Goal: Task Accomplishment & Management: Use online tool/utility

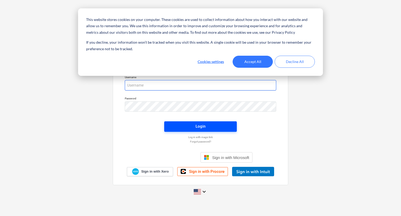
type input "[PERSON_NAME][EMAIL_ADDRESS][DOMAIN_NAME]"
click at [179, 123] on span "Login" at bounding box center [200, 126] width 60 height 7
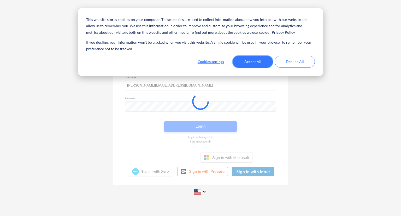
click at [251, 60] on button "Accept All" at bounding box center [253, 62] width 40 height 12
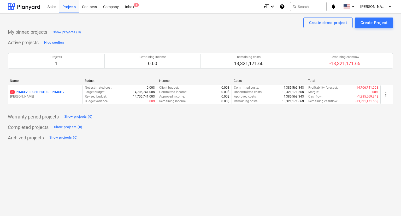
click at [231, 22] on div "Create demo project Create Project" at bounding box center [200, 22] width 385 height 10
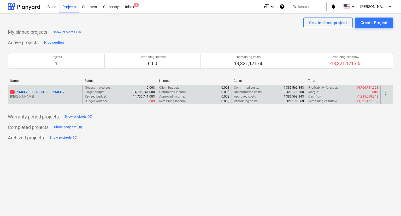
click at [37, 91] on p "8 PHASE2 - BIGHT HOTEL - PHASE 2" at bounding box center [37, 92] width 54 height 4
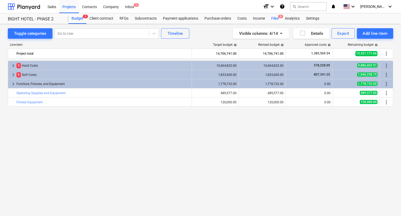
click at [272, 21] on div "Files 8" at bounding box center [275, 18] width 14 height 10
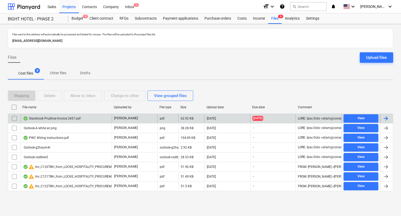
click at [59, 117] on div "Stanbrook Prudhoe Invoice 2457.pdf" at bounding box center [52, 118] width 58 height 4
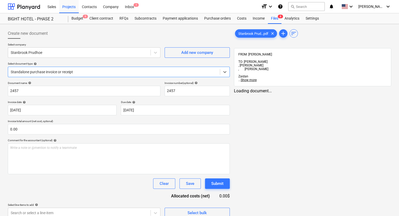
type input "2457"
type input "[DATE]"
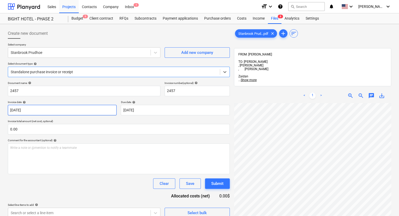
click at [76, 112] on body "This website stores cookies on your computer. These cookies are used to collect…" at bounding box center [199, 108] width 399 height 216
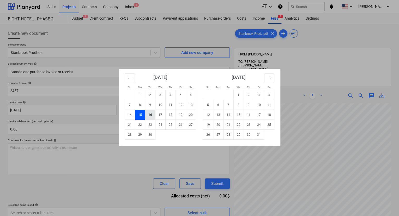
click at [153, 115] on td "16" at bounding box center [150, 115] width 10 height 10
type input "[DATE]"
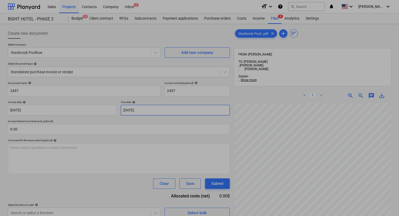
click at [138, 112] on body "This website stores cookies on your computer. These cookies are used to collect…" at bounding box center [199, 108] width 399 height 216
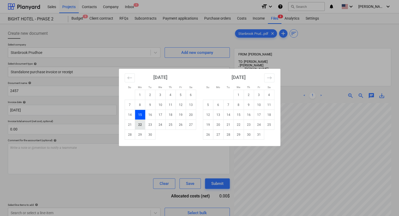
click at [139, 124] on td "22" at bounding box center [140, 125] width 10 height 10
type input "[DATE]"
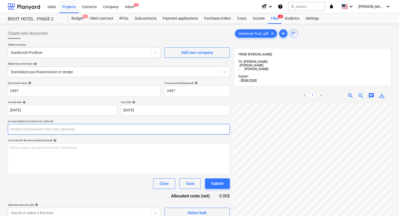
click at [110, 126] on input "text" at bounding box center [119, 129] width 222 height 10
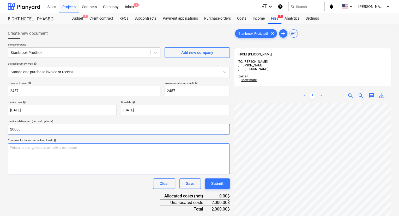
type input "20,000.00"
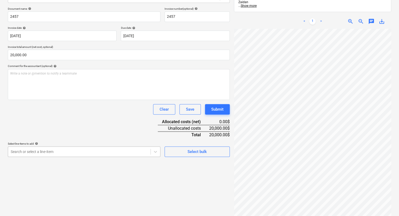
click at [56, 141] on body "This website stores cookies on your computer. These cookies are used to collect…" at bounding box center [199, 34] width 399 height 216
type input "leg"
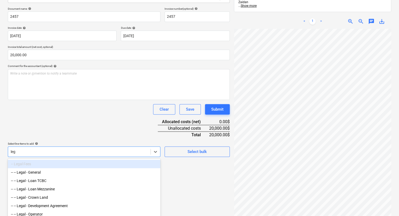
scroll to position [88, 0]
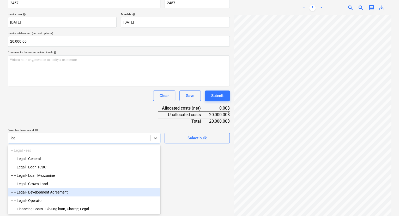
click at [55, 190] on div "-- -- Legal - Development Agreement" at bounding box center [84, 192] width 153 height 8
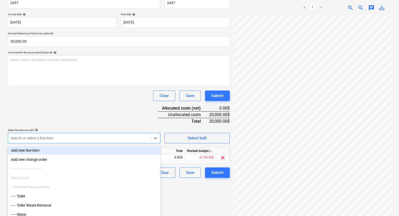
click at [108, 107] on div "Document name help 2457 Invoice number (optional) help 2457 Invoice date help […" at bounding box center [119, 85] width 222 height 184
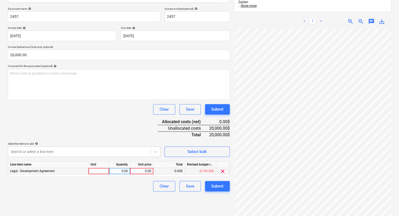
click at [102, 171] on div at bounding box center [98, 171] width 21 height 7
type input "hrs"
type input "20000"
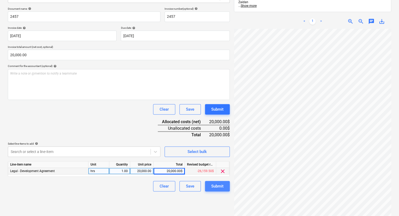
click at [214, 186] on div "Submit" at bounding box center [217, 185] width 12 height 7
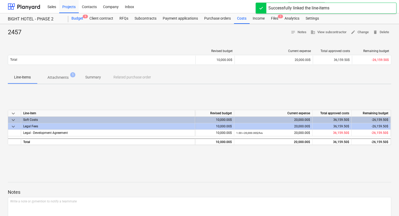
click at [73, 18] on div "Budget 9" at bounding box center [77, 18] width 18 height 10
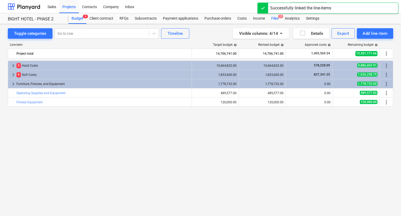
click at [276, 17] on div "Files 7" at bounding box center [275, 18] width 14 height 10
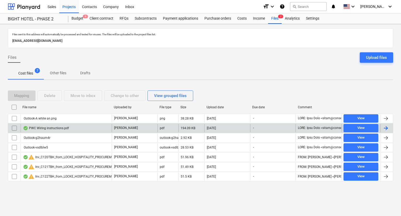
click at [37, 127] on div "PWC Wiring instructions.pdf" at bounding box center [46, 128] width 46 height 4
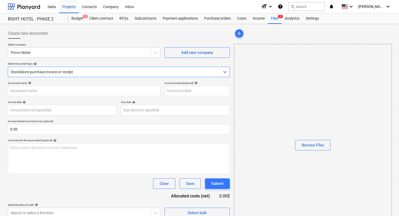
type input "PWC Wiring instructions.pdf"
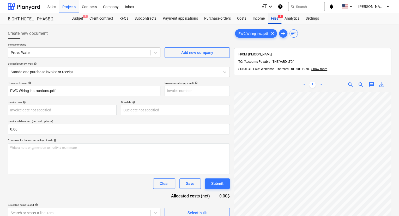
click at [273, 19] on div "Files 7" at bounding box center [275, 18] width 14 height 10
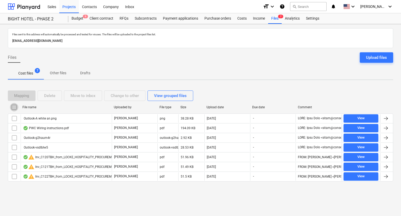
click at [14, 106] on input "checkbox" at bounding box center [14, 107] width 8 height 8
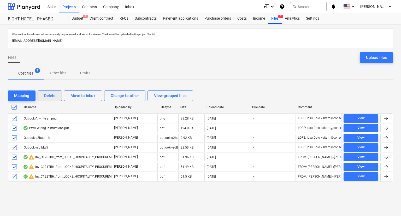
click at [53, 96] on div "Delete" at bounding box center [49, 95] width 11 height 7
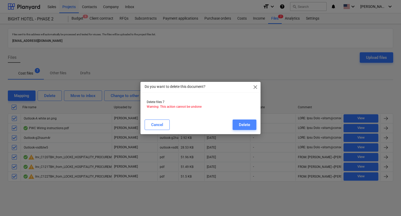
click at [242, 124] on div "Delete" at bounding box center [244, 124] width 11 height 7
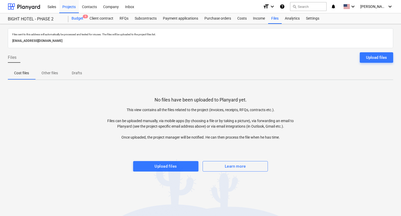
click at [77, 20] on div "Budget 9" at bounding box center [77, 18] width 18 height 10
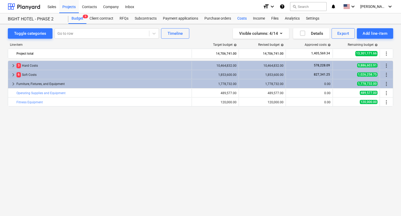
click at [234, 19] on div "Costs" at bounding box center [242, 18] width 16 height 10
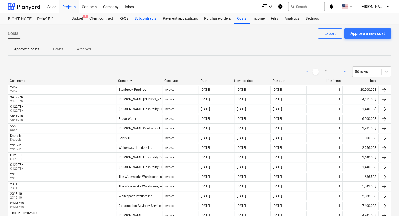
click at [143, 20] on div "Subcontracts" at bounding box center [146, 18] width 28 height 10
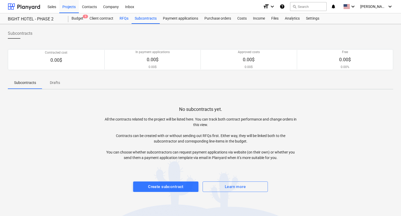
click at [123, 17] on div "RFQs" at bounding box center [123, 18] width 15 height 10
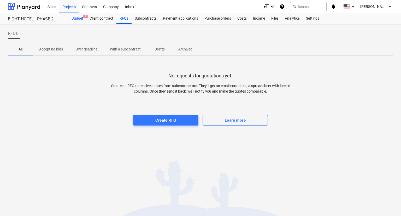
click at [73, 15] on div "Budget 9" at bounding box center [77, 18] width 18 height 10
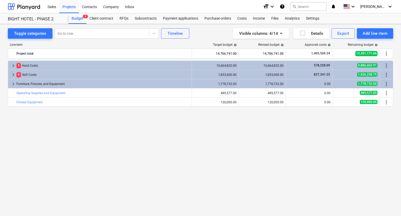
click at [94, 47] on div "Line-item Target budget help Revised budget help Approved costs help Remaining …" at bounding box center [200, 46] width 385 height 6
click at [220, 33] on div "Visible columns : 4/14 Details Export Add line-item" at bounding box center [302, 33] width 181 height 10
click at [262, 134] on div "keyboard_arrow_right 3 Hard Costs 10,464,832.00 10,464,832.00 578,228.09 9,886,…" at bounding box center [200, 127] width 385 height 133
